Goal: Navigation & Orientation: Find specific page/section

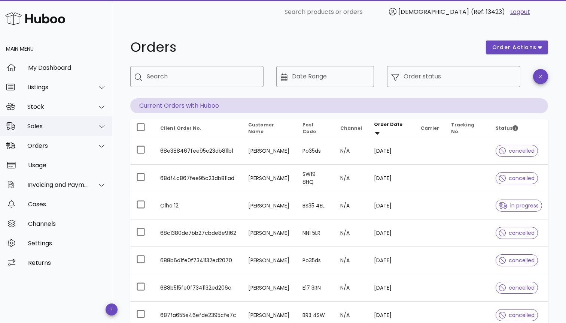
click at [74, 131] on div "Sales" at bounding box center [56, 125] width 112 height 19
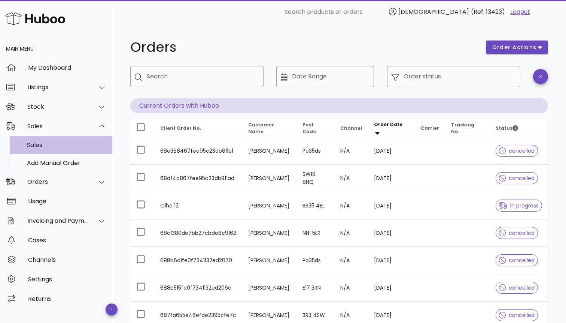
click at [68, 143] on div "Sales" at bounding box center [66, 144] width 79 height 7
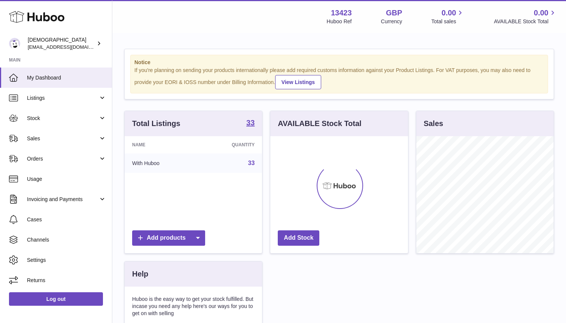
scroll to position [117, 137]
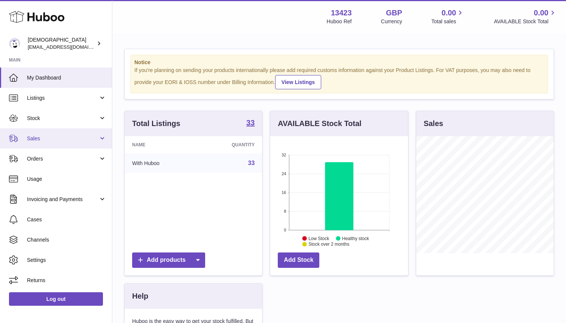
click at [65, 140] on span "Sales" at bounding box center [63, 138] width 72 height 7
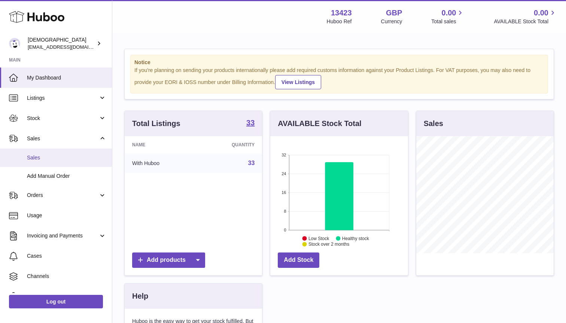
click at [59, 155] on span "Sales" at bounding box center [66, 157] width 79 height 7
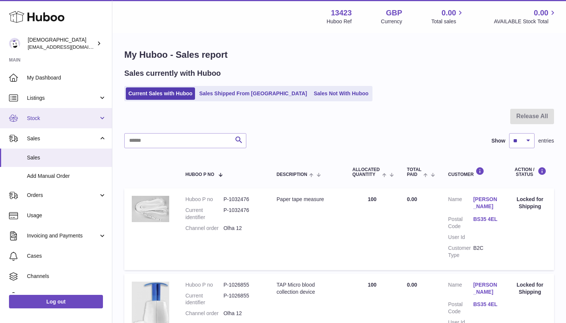
click at [49, 124] on link "Stock" at bounding box center [56, 118] width 112 height 20
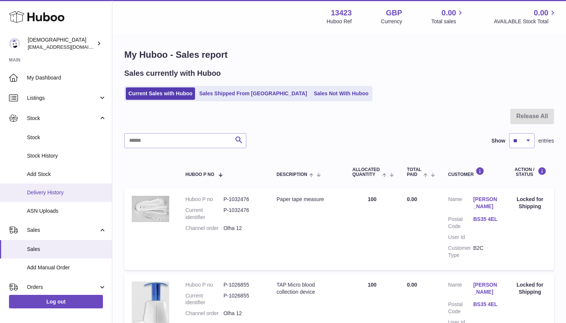
click at [49, 189] on span "Delivery History" at bounding box center [66, 192] width 79 height 7
